Goal: Information Seeking & Learning: Learn about a topic

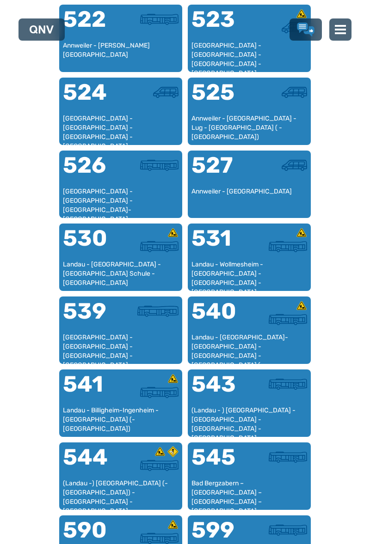
scroll to position [748, 0]
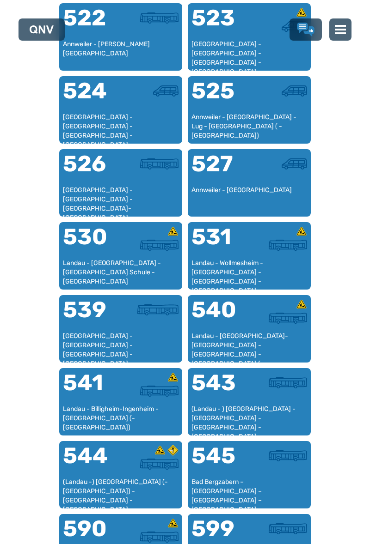
click at [226, 264] on div "Landau - Wollmesheim - [GEOGRAPHIC_DATA] - [GEOGRAPHIC_DATA] - [GEOGRAPHIC_DATA…" at bounding box center [249, 272] width 116 height 27
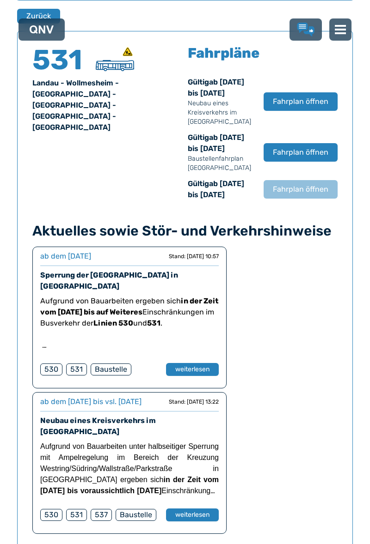
scroll to position [602, 0]
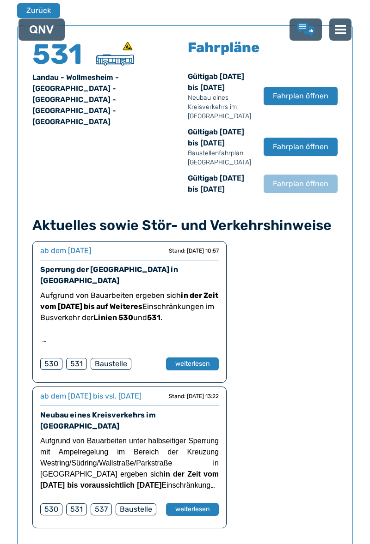
click at [295, 105] on button "Fahrplan öffnen" at bounding box center [300, 96] width 74 height 18
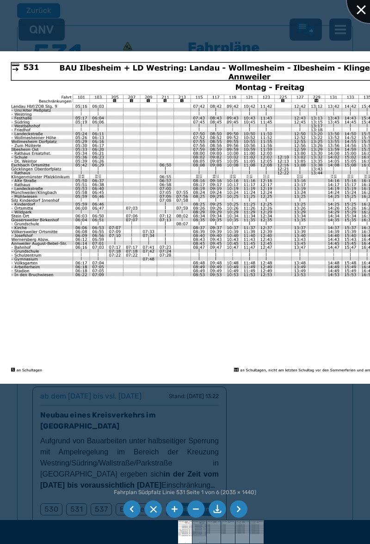
click at [357, 12] on div at bounding box center [370, 0] width 46 height 46
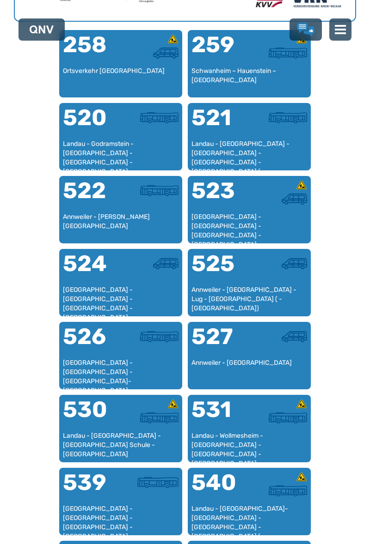
scroll to position [575, 0]
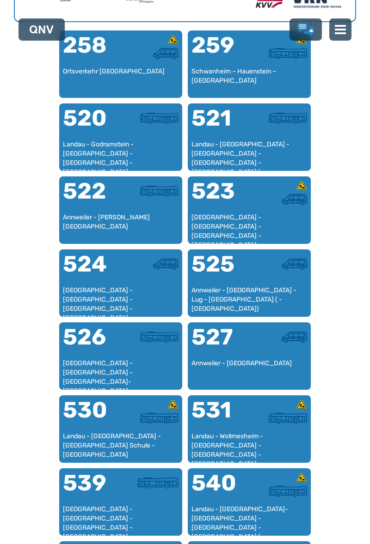
click at [104, 430] on div "530" at bounding box center [92, 415] width 58 height 33
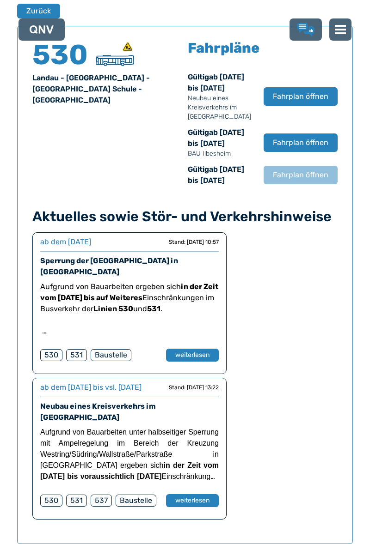
scroll to position [602, 0]
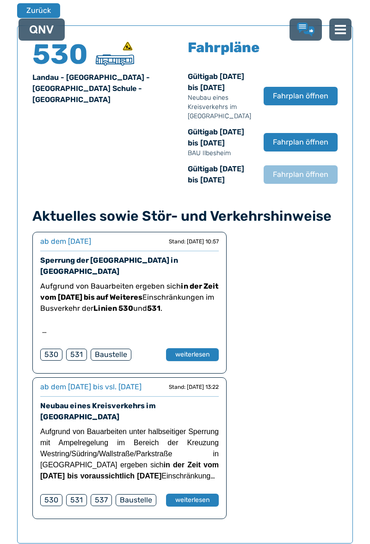
click at [306, 99] on span "Fahrplan öffnen" at bounding box center [300, 96] width 55 height 11
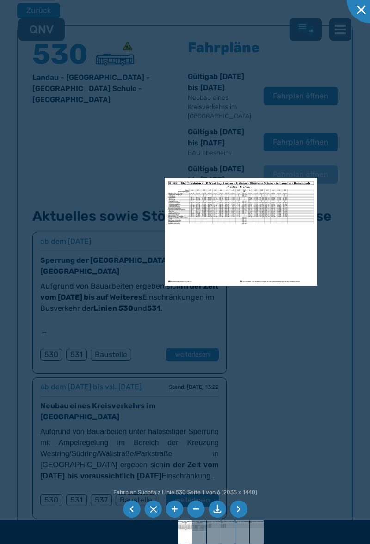
click at [245, 239] on img at bounding box center [241, 232] width 153 height 108
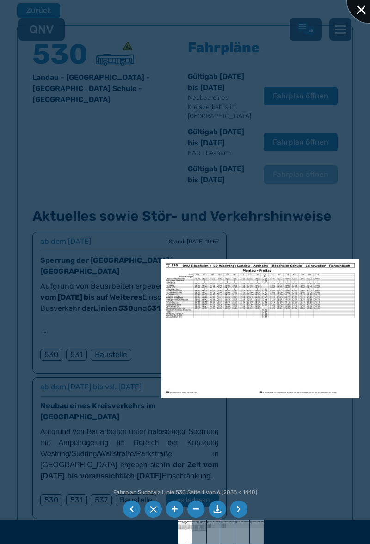
click at [355, 12] on div at bounding box center [370, 0] width 46 height 46
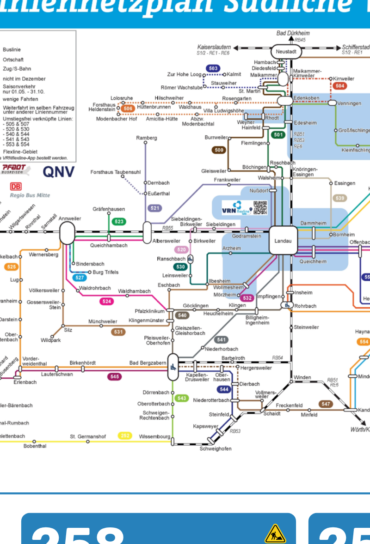
scroll to position [300, 0]
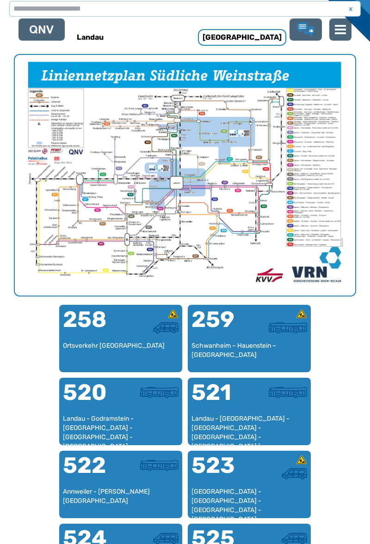
click at [103, 408] on div "520" at bounding box center [92, 398] width 58 height 33
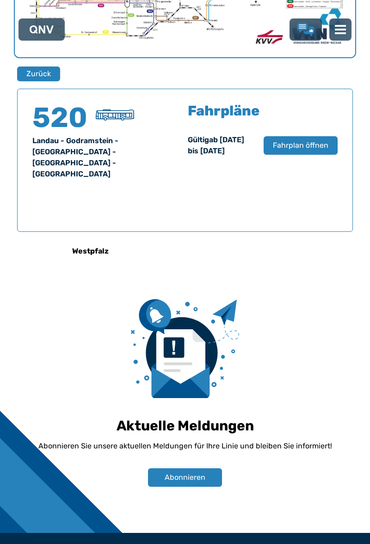
scroll to position [581, 0]
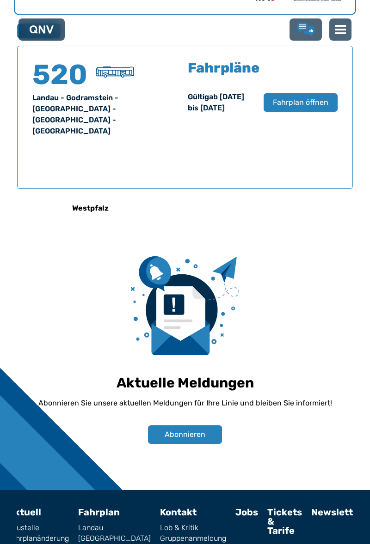
click at [302, 108] on span "Fahrplan öffnen" at bounding box center [300, 102] width 55 height 11
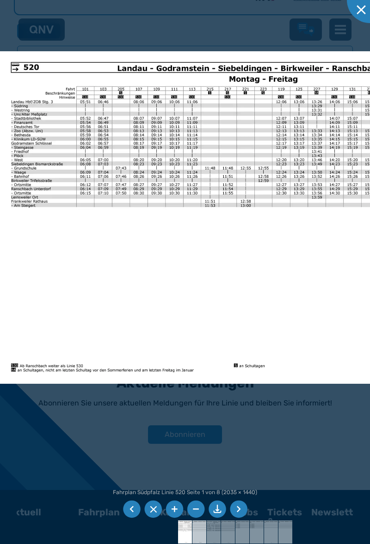
click at [200, 544] on img at bounding box center [199, 532] width 33 height 23
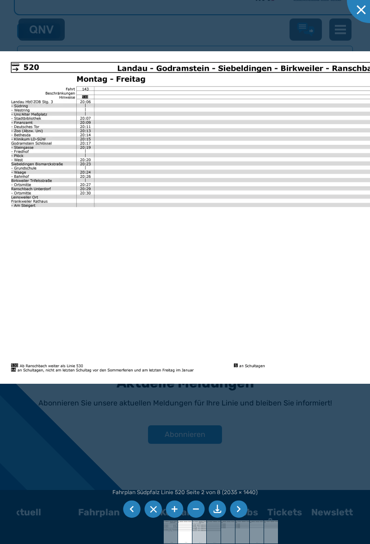
click at [202, 544] on img at bounding box center [199, 532] width 33 height 23
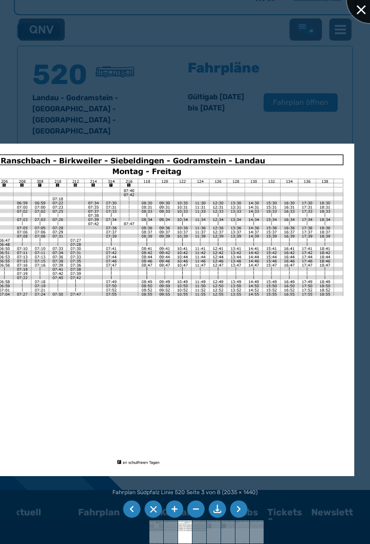
click at [358, 11] on div at bounding box center [370, 0] width 46 height 46
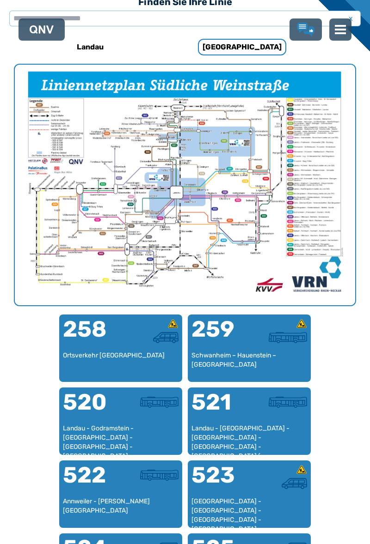
scroll to position [297, 0]
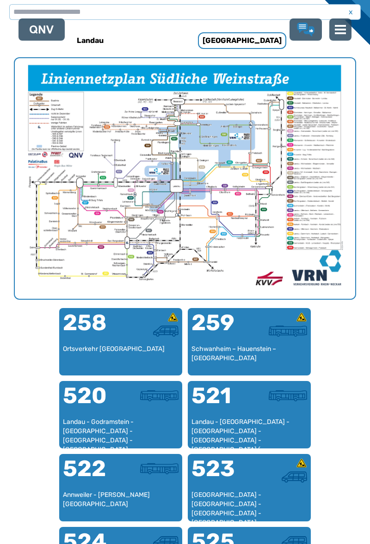
click at [114, 419] on div "Landau - Godramstein - [GEOGRAPHIC_DATA] - [GEOGRAPHIC_DATA] - [GEOGRAPHIC_DATA]" at bounding box center [121, 431] width 116 height 27
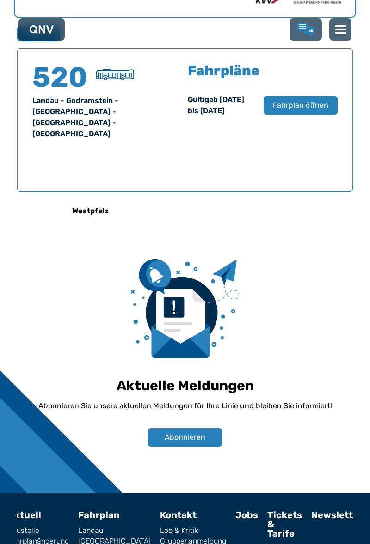
scroll to position [581, 0]
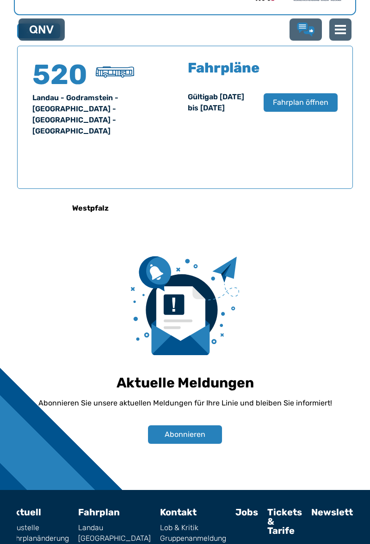
click at [292, 108] on span "Fahrplan öffnen" at bounding box center [300, 102] width 55 height 11
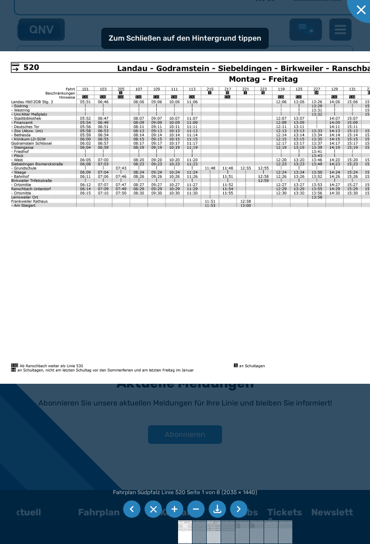
click at [214, 544] on img at bounding box center [213, 532] width 33 height 23
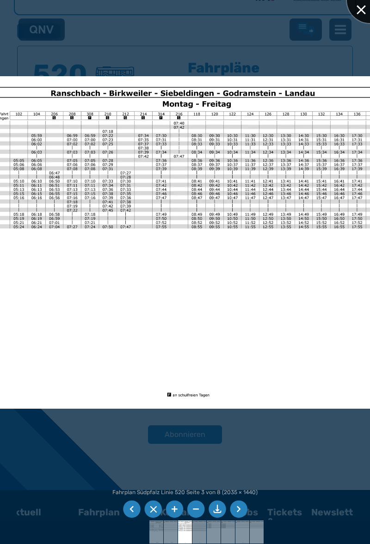
click at [357, 12] on div at bounding box center [370, 0] width 46 height 46
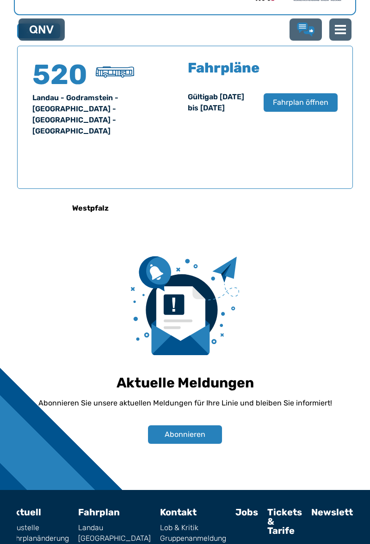
click at [297, 108] on span "Fahrplan öffnen" at bounding box center [300, 102] width 55 height 11
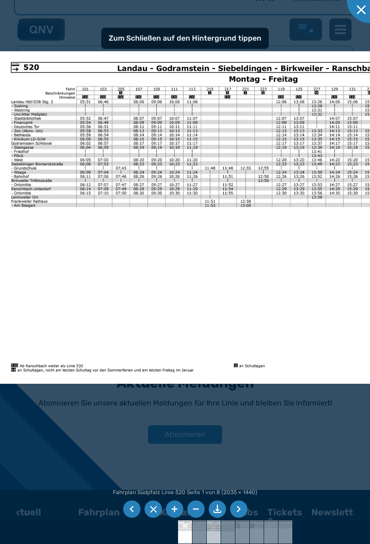
click at [214, 544] on img at bounding box center [213, 532] width 33 height 23
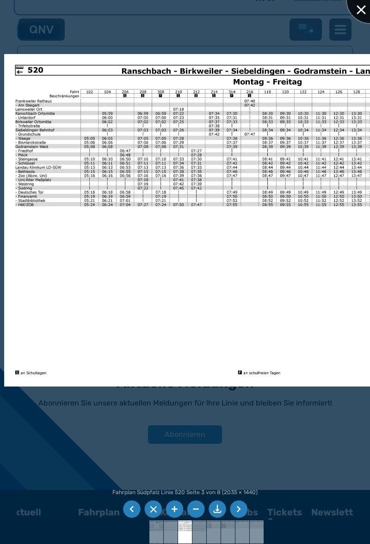
click at [356, 13] on div at bounding box center [370, 0] width 46 height 46
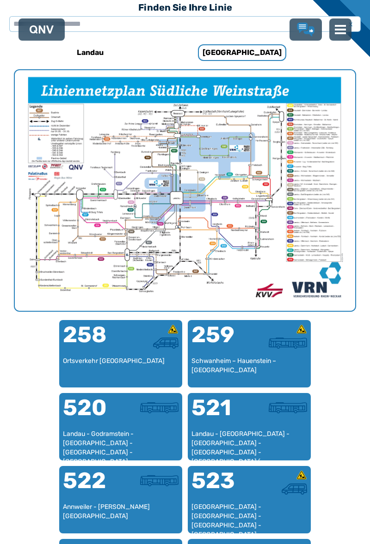
scroll to position [324, 0]
